Goal: Task Accomplishment & Management: Use online tool/utility

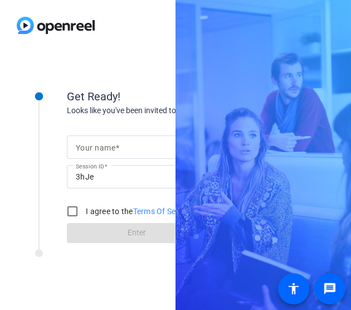
click at [103, 145] on mat-label "Your name" at bounding box center [96, 147] width 40 height 9
click at [103, 145] on input "Your name" at bounding box center [137, 147] width 122 height 13
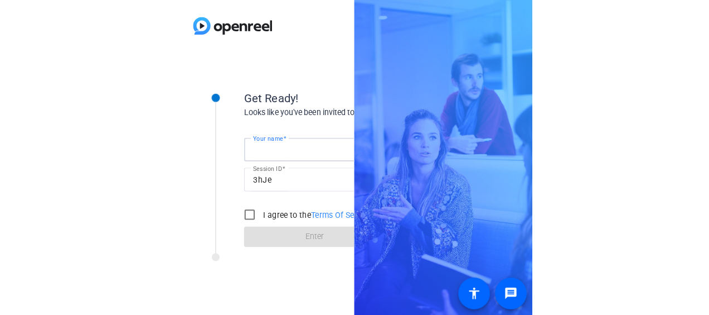
scroll to position [0, 22]
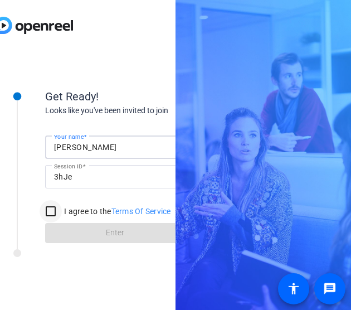
type input "[PERSON_NAME]"
click at [46, 213] on input "I agree to the Terms Of Service" at bounding box center [51, 211] width 22 height 22
checkbox input "true"
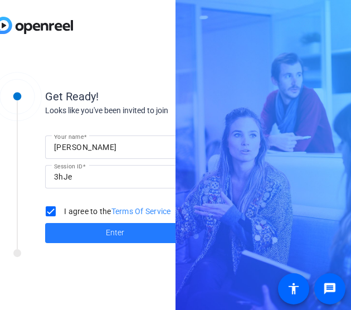
click at [75, 234] on span at bounding box center [114, 233] width 139 height 27
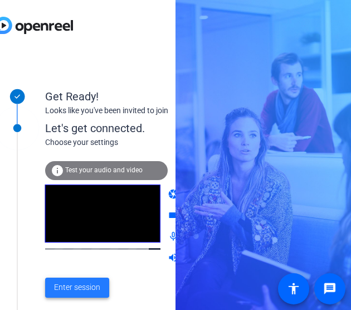
click at [84, 286] on span "Enter session" at bounding box center [77, 288] width 46 height 12
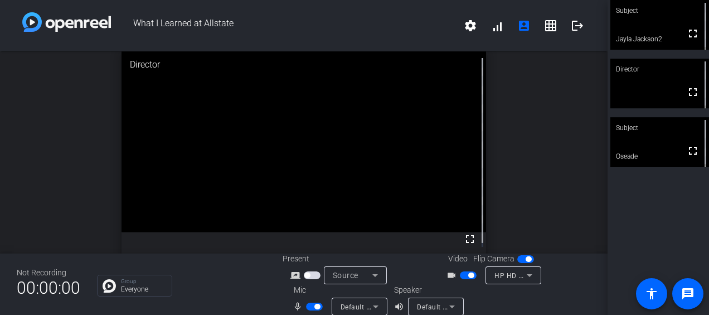
click at [351, 275] on span "button" at bounding box center [468, 275] width 17 height 8
click at [308, 308] on span "button" at bounding box center [314, 306] width 17 height 8
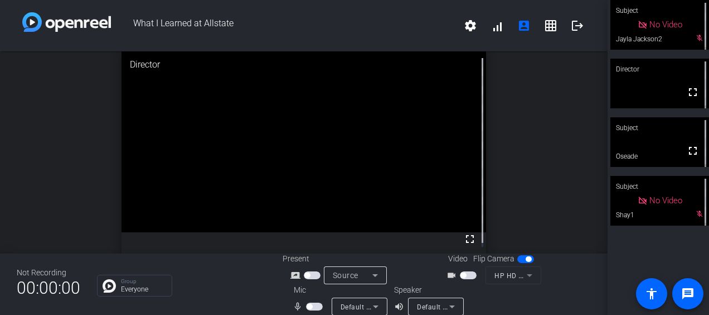
click at [86, 151] on div "open_in_new Director fullscreen" at bounding box center [304, 152] width 608 height 202
click at [230, 275] on div "Group Everyone" at bounding box center [181, 285] width 169 height 22
click at [215, 273] on openreel-chat-list "Group Everyone" at bounding box center [181, 284] width 169 height 25
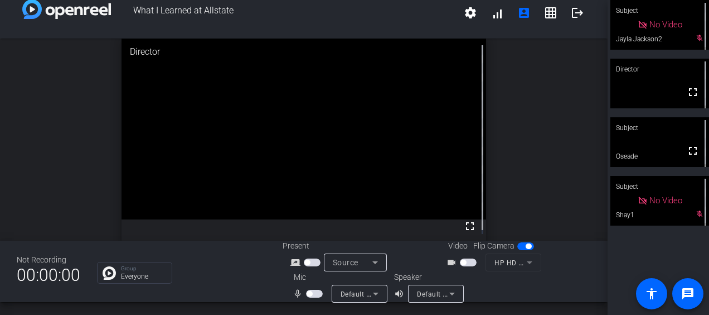
drag, startPoint x: 79, startPoint y: 143, endPoint x: 311, endPoint y: 294, distance: 276.5
click at [311, 294] on div "What I Learned at Allstate settings signal_cellular_alt account_box grid_on log…" at bounding box center [304, 157] width 608 height 315
click at [307, 292] on span "button" at bounding box center [310, 294] width 6 height 6
click at [238, 288] on div "Not Recording 00:00:00 Group Everyone Present screen_share_outline Source Video…" at bounding box center [304, 270] width 608 height 61
click at [316, 292] on span "button" at bounding box center [318, 294] width 6 height 6
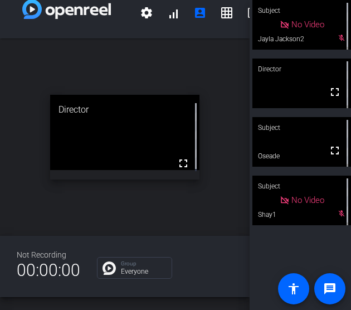
click at [225, 227] on div "open_in_new Director fullscreen" at bounding box center [125, 136] width 250 height 197
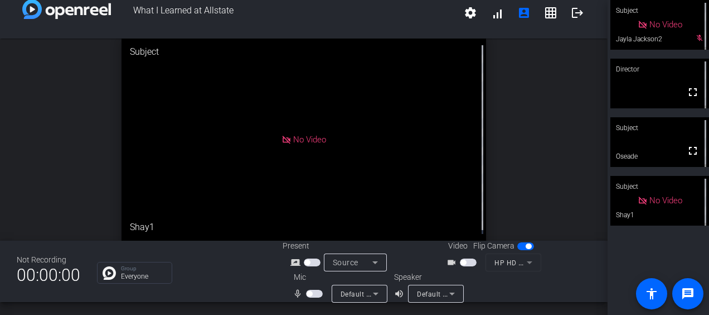
click at [309, 292] on span "button" at bounding box center [310, 294] width 6 height 6
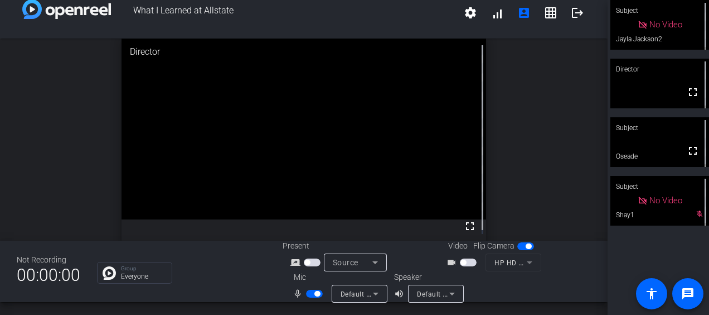
click at [315, 293] on span "button" at bounding box center [318, 294] width 6 height 6
click at [309, 291] on span "button" at bounding box center [310, 294] width 6 height 6
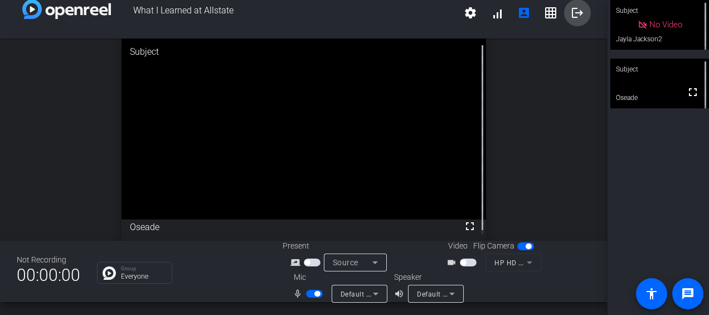
click at [351, 13] on mat-icon "logout" at bounding box center [577, 12] width 13 height 13
